Goal: Information Seeking & Learning: Understand process/instructions

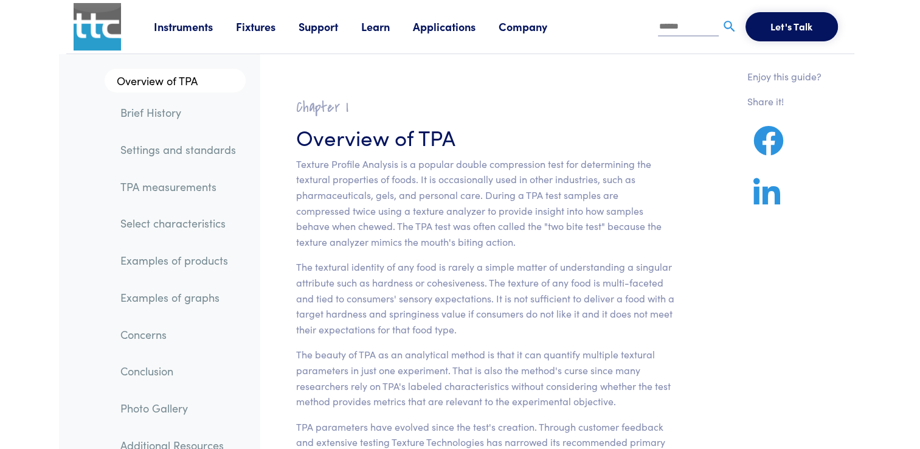
click at [191, 185] on link "TPA measurements" at bounding box center [178, 187] width 135 height 28
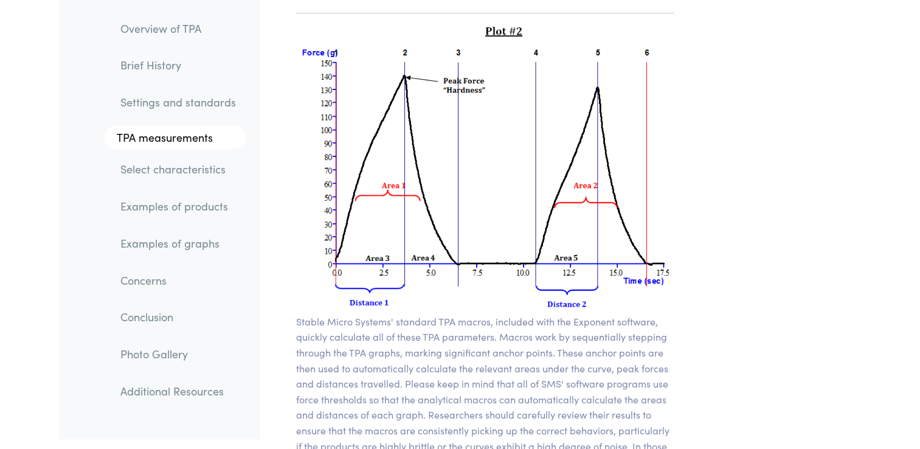
scroll to position [8809, 0]
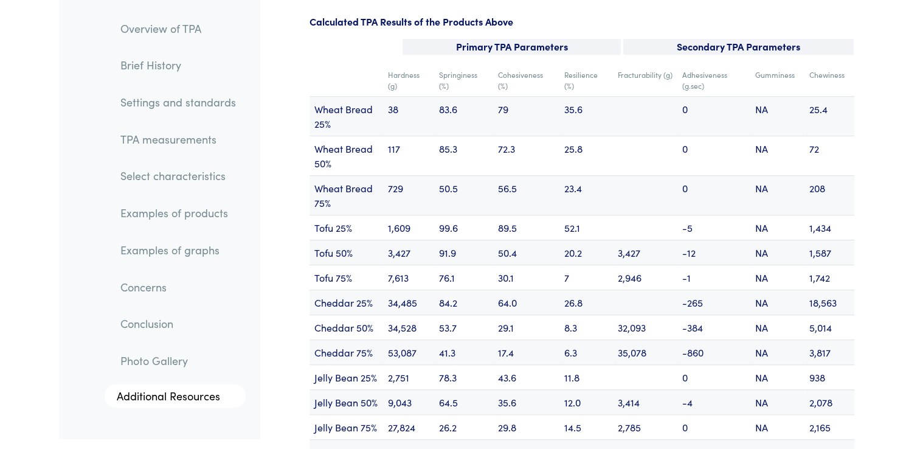
scroll to position [14647, 0]
